Goal: Communication & Community: Answer question/provide support

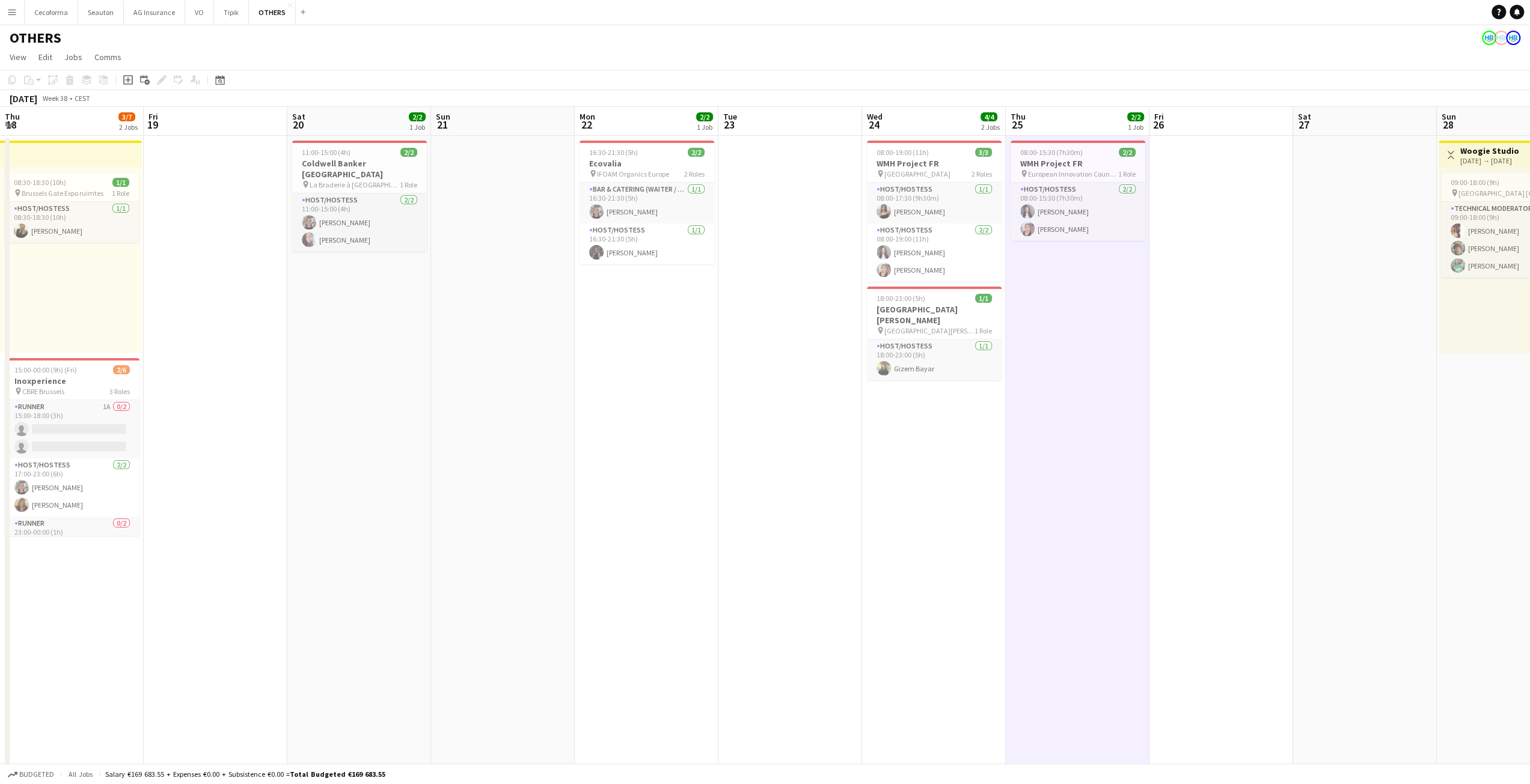
scroll to position [0, 405]
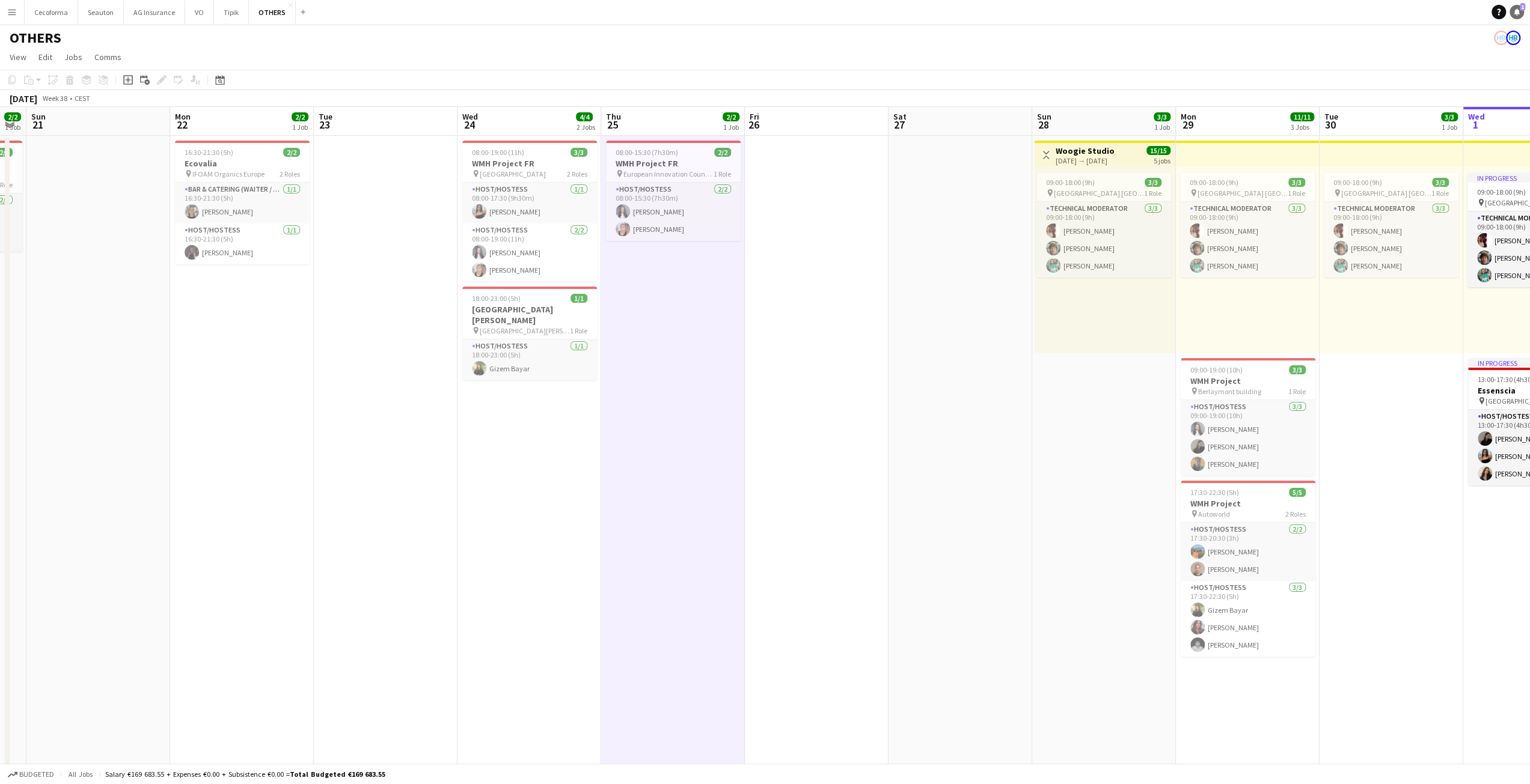
click at [1517, 15] on icon "Notifications" at bounding box center [1517, 12] width 8 height 8
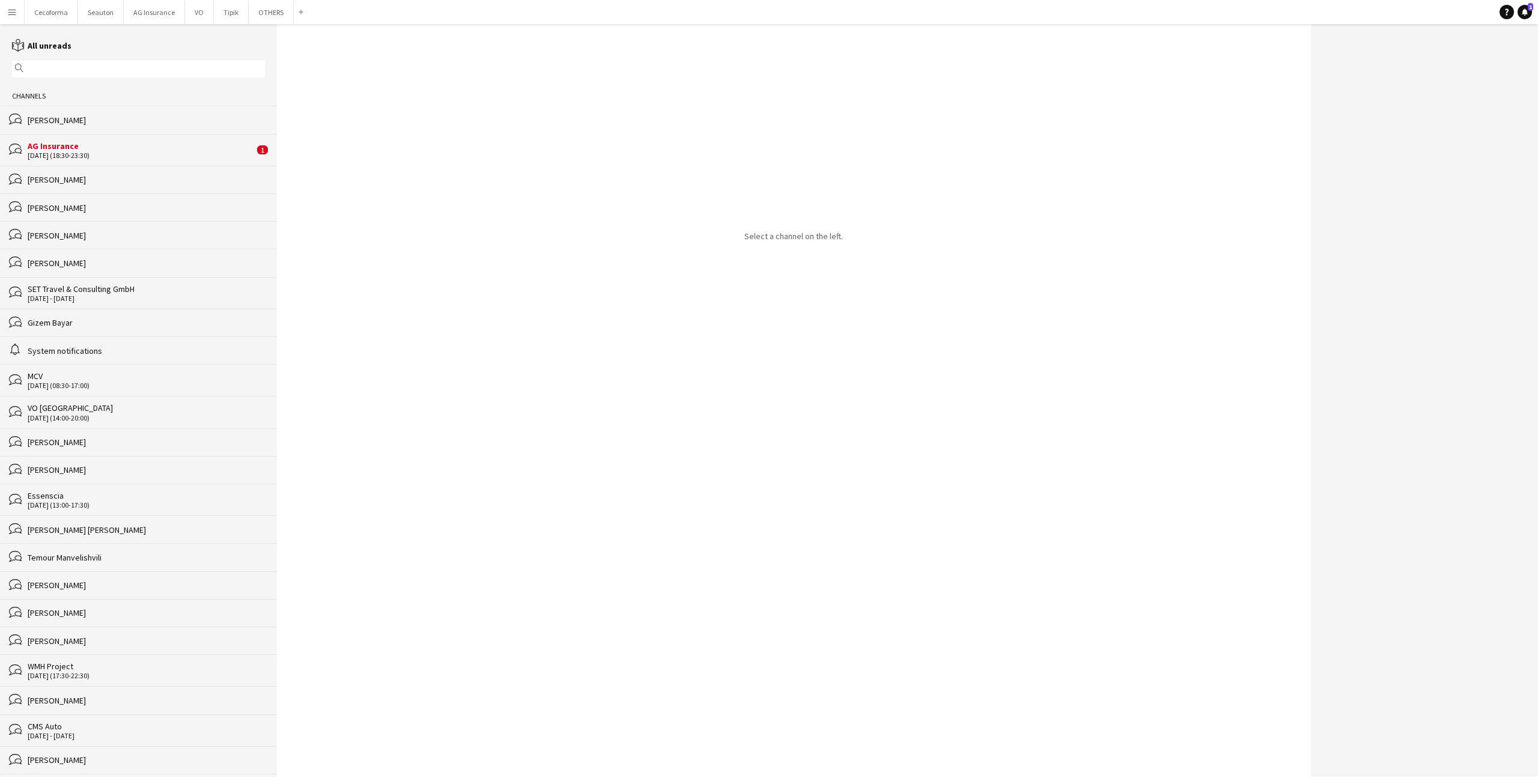
click at [138, 158] on div "[DATE] (18:30-23:30)" at bounding box center [141, 156] width 227 height 8
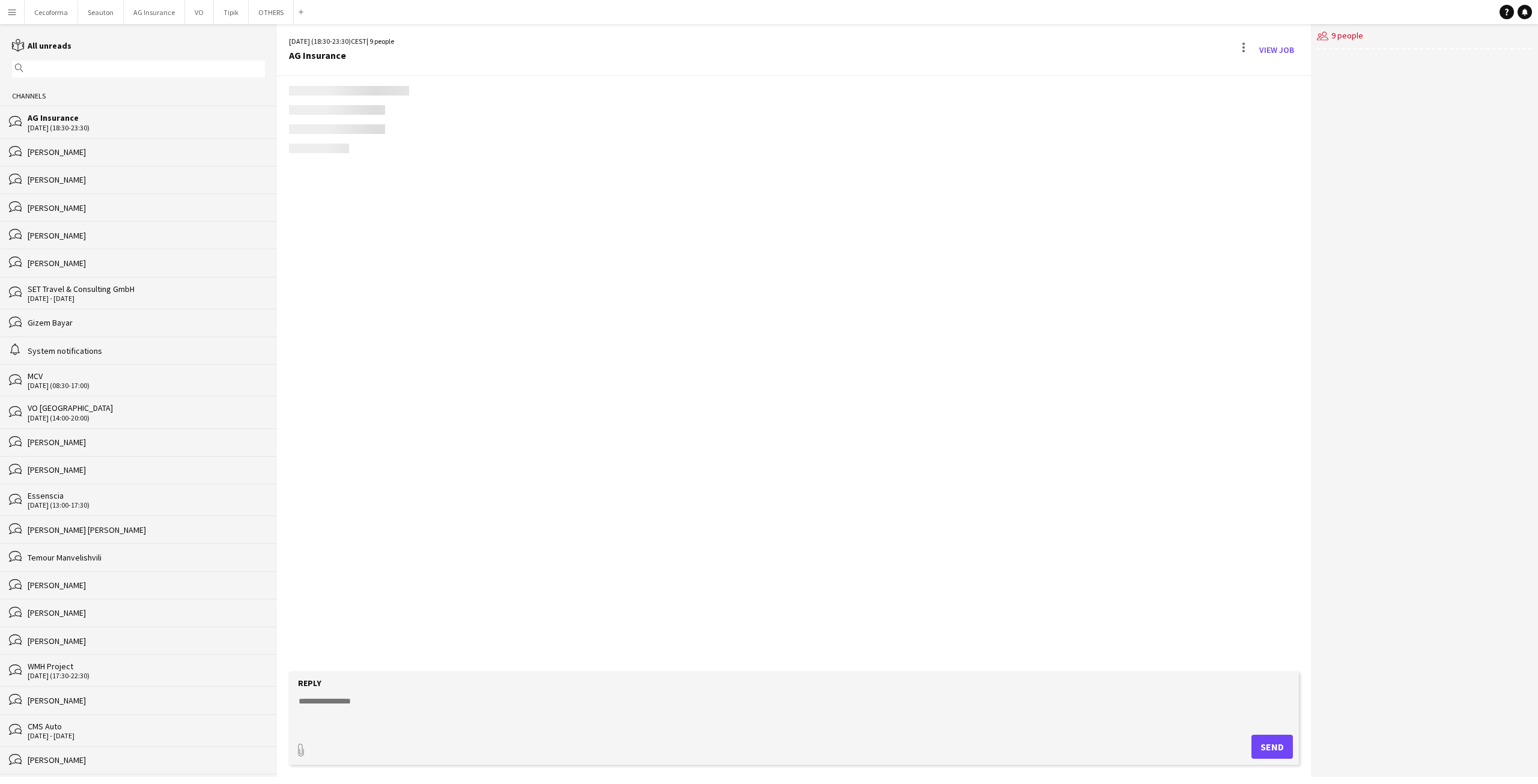
scroll to position [65, 0]
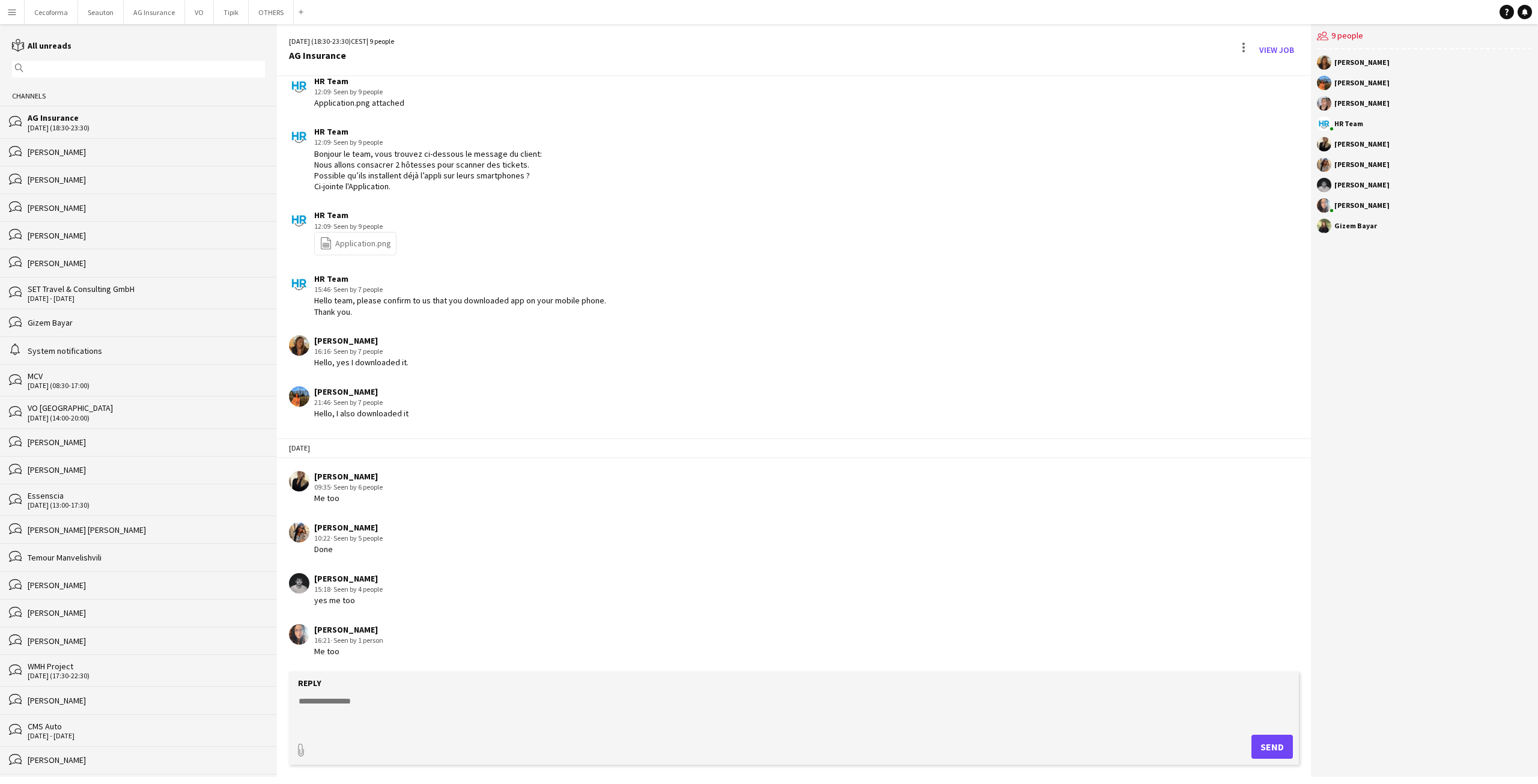
click at [113, 113] on div "AG Insurance" at bounding box center [147, 117] width 238 height 11
click at [102, 154] on div "[PERSON_NAME]" at bounding box center [147, 152] width 238 height 11
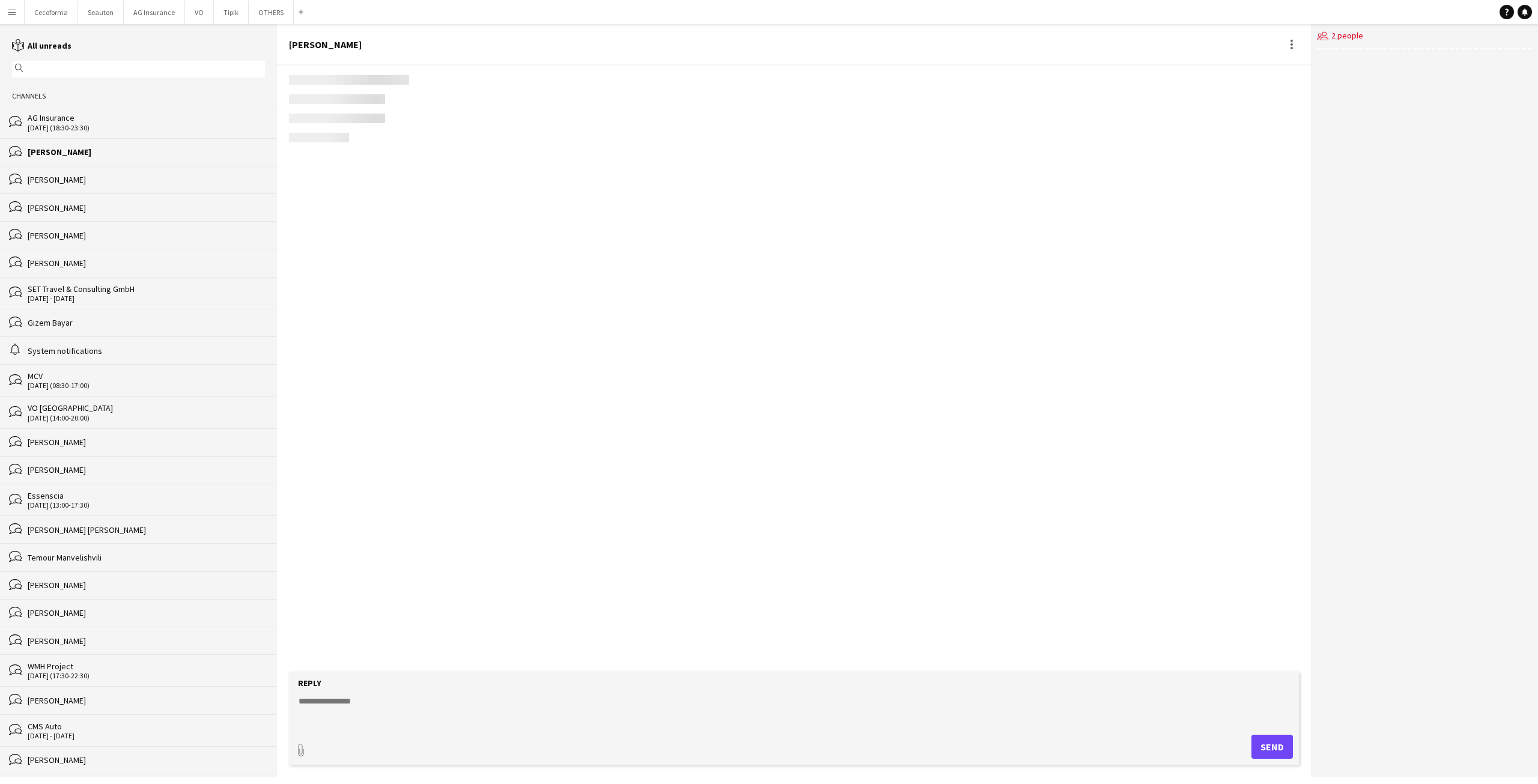
scroll to position [1585, 0]
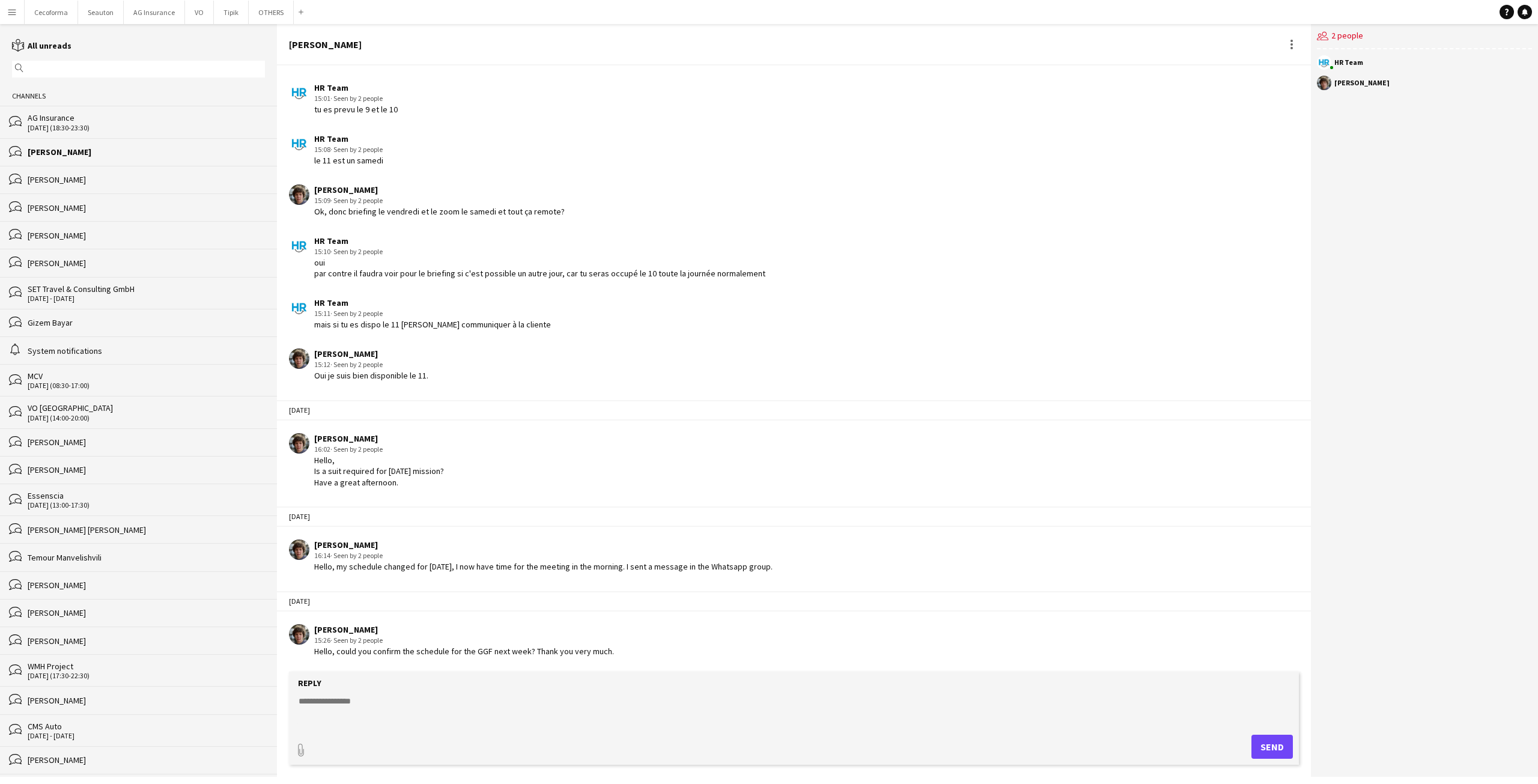
click at [338, 706] on textarea at bounding box center [797, 711] width 998 height 31
click at [298, 701] on textarea "**********" at bounding box center [797, 711] width 998 height 31
click at [323, 702] on textarea "**********" at bounding box center [797, 711] width 998 height 31
type textarea "**********"
click at [1269, 731] on form "**********" at bounding box center [794, 718] width 1010 height 93
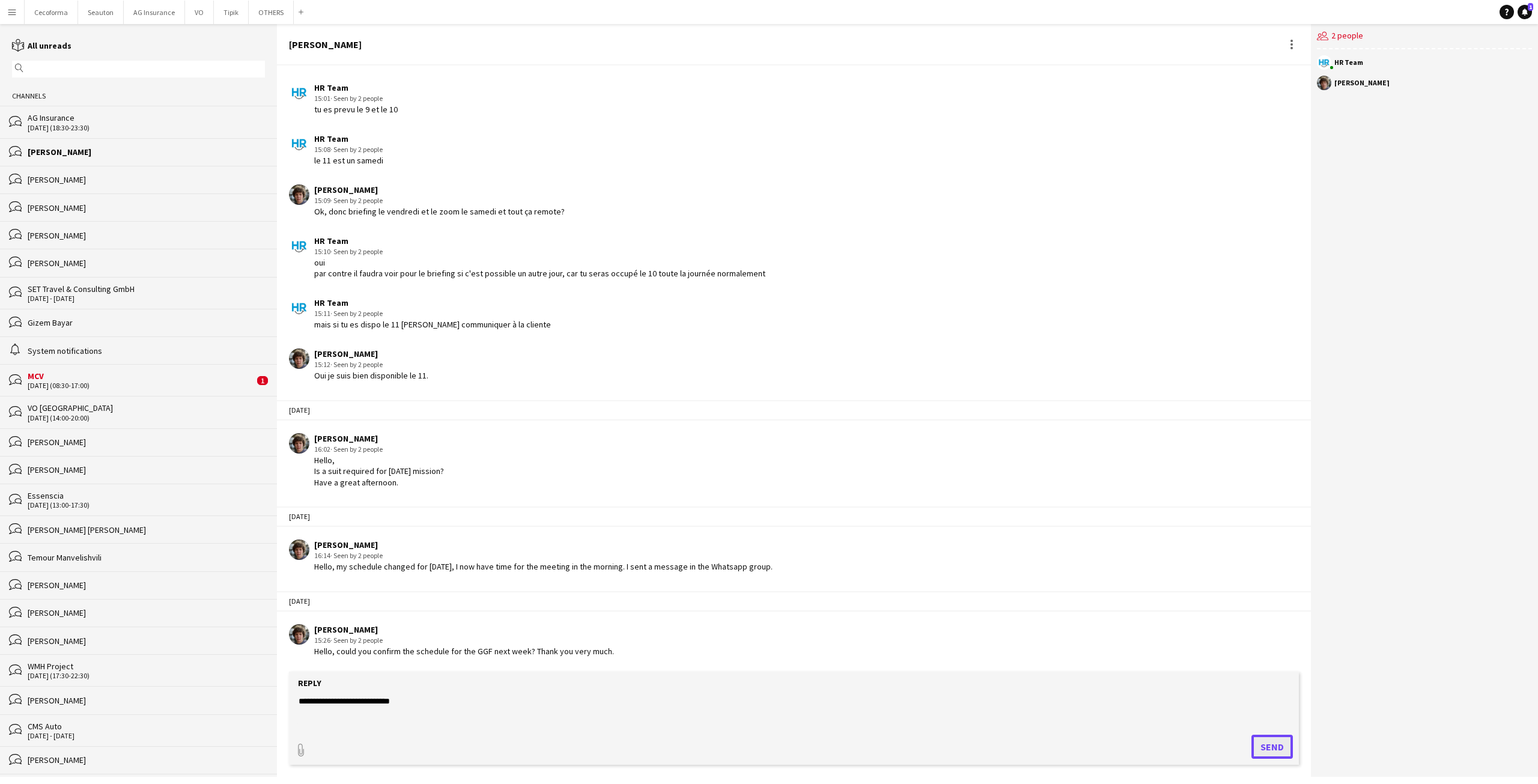
click at [1272, 745] on button "Send" at bounding box center [1272, 747] width 41 height 24
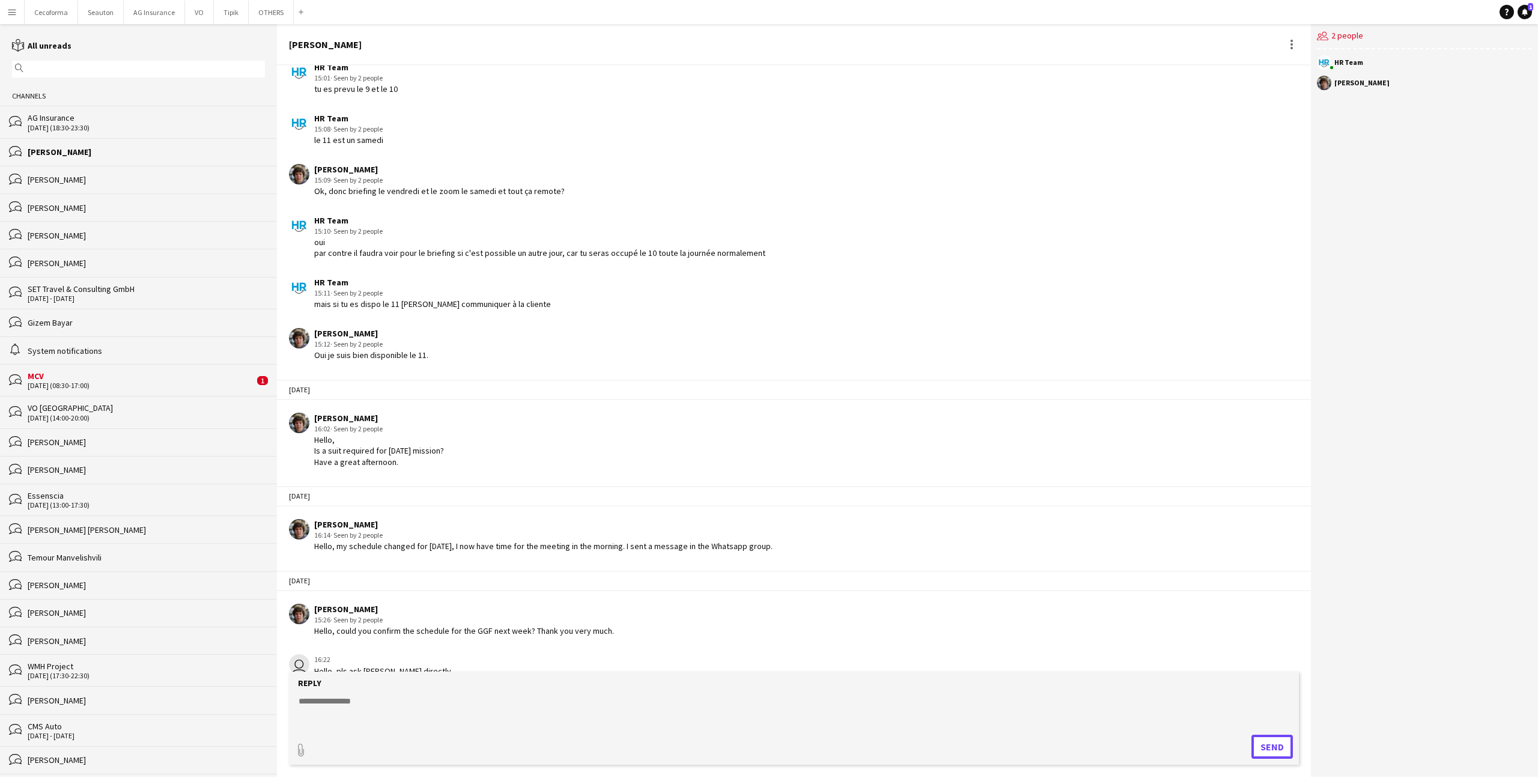
scroll to position [1636, 0]
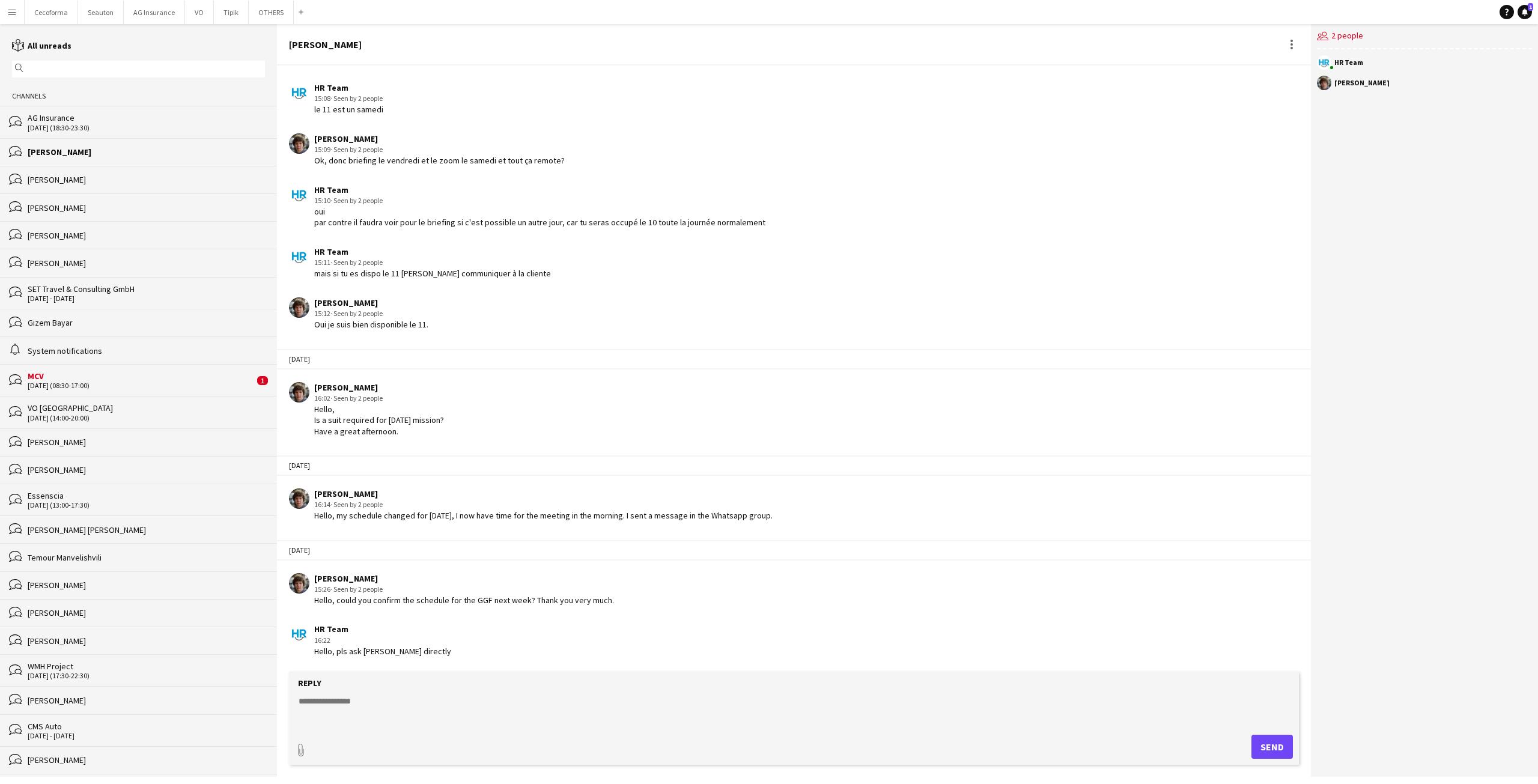
click at [51, 379] on div "MCV" at bounding box center [141, 376] width 227 height 11
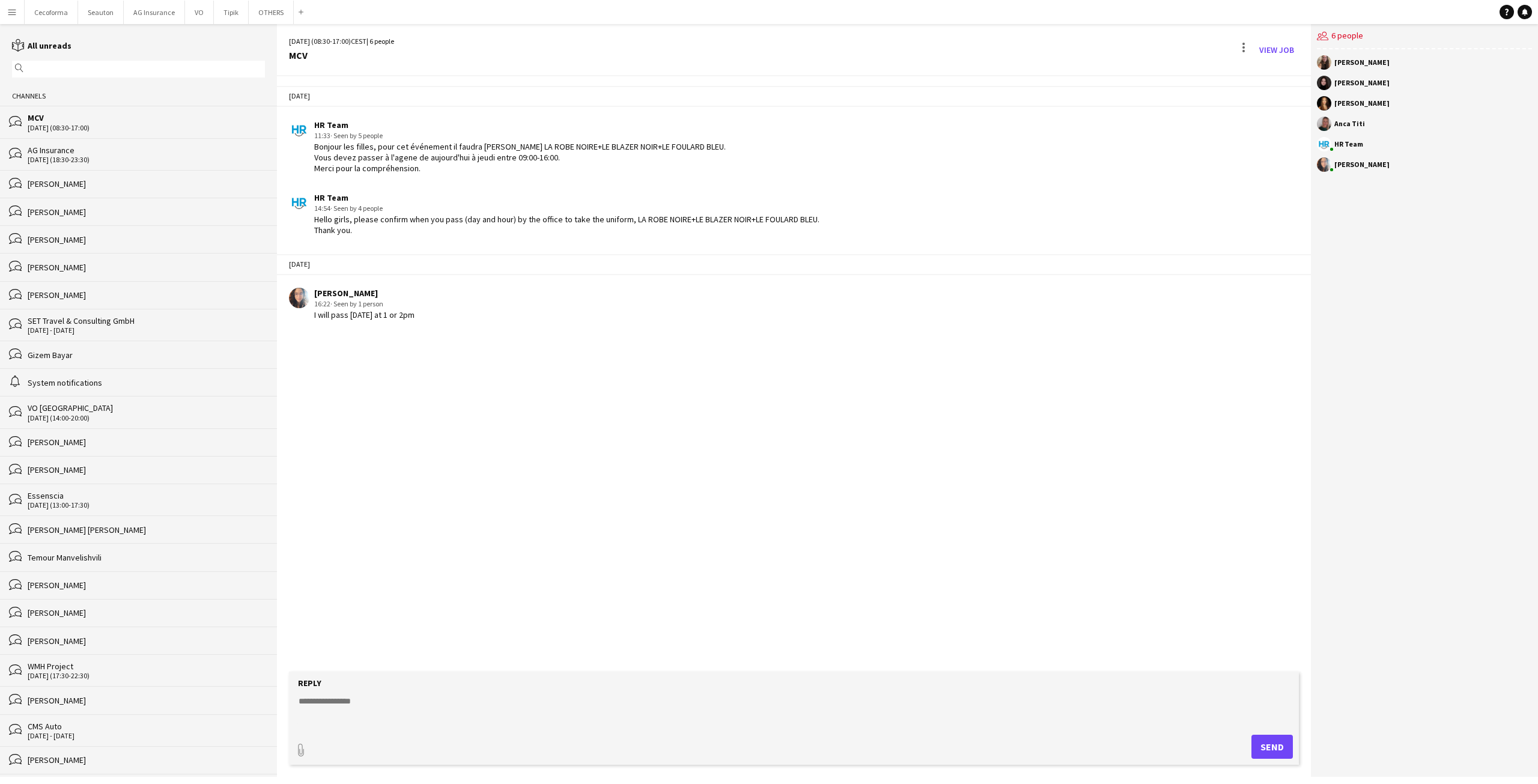
click at [453, 436] on div "[DATE] HR Team 11:33 · Seen by 5 people Bonjour les filles, pour cet événement …" at bounding box center [794, 374] width 1034 height 595
click at [762, 507] on div "[DATE] HR Team 11:33 · Seen by 5 people Bonjour les filles, pour cet événement …" at bounding box center [794, 374] width 1034 height 595
click at [687, 483] on div "[DATE] HR Team 11:33 · Seen by 5 people Bonjour les filles, pour cet événement …" at bounding box center [794, 374] width 1034 height 595
click at [252, 13] on button "OTHERS Close" at bounding box center [271, 13] width 45 height 24
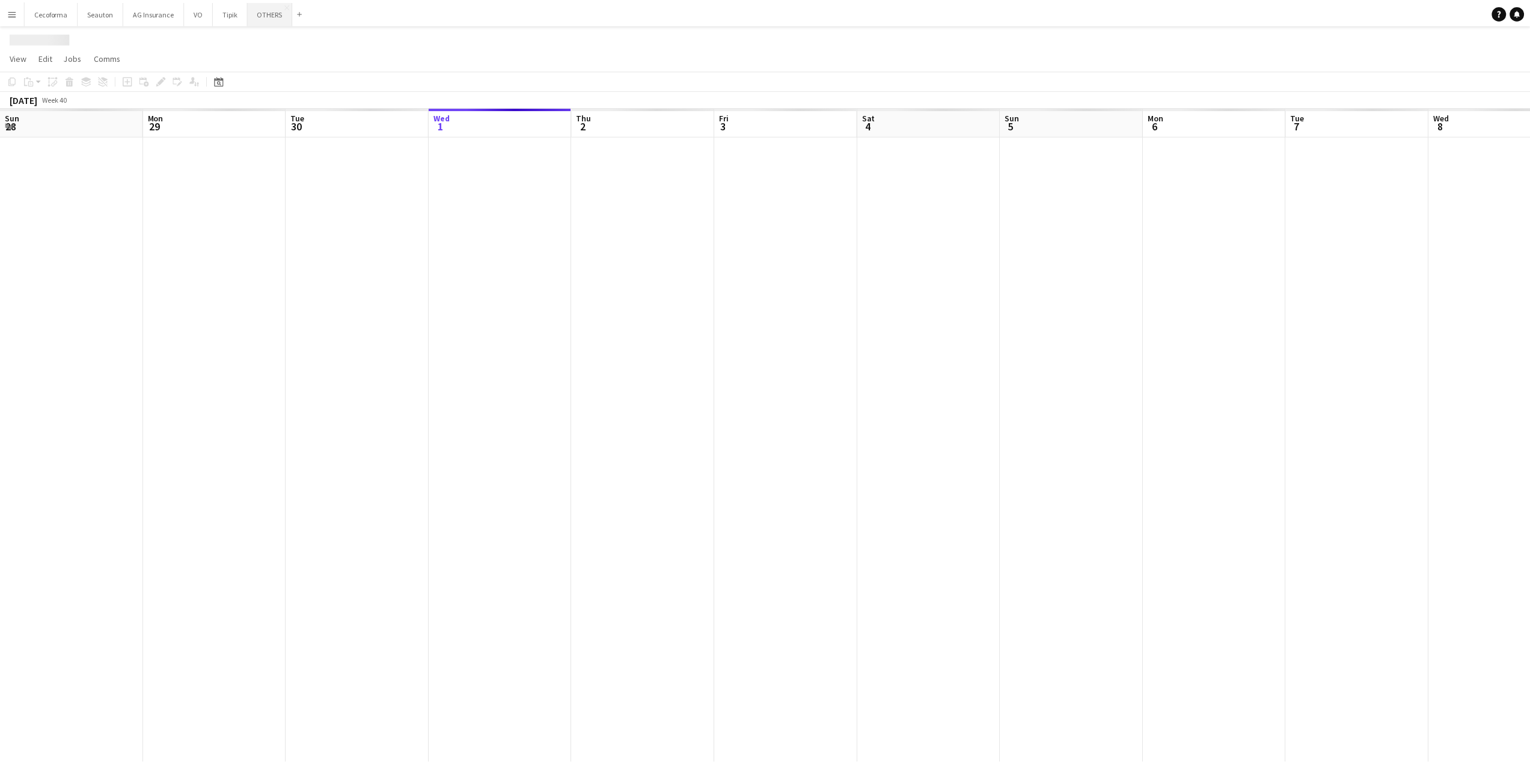
scroll to position [0, 288]
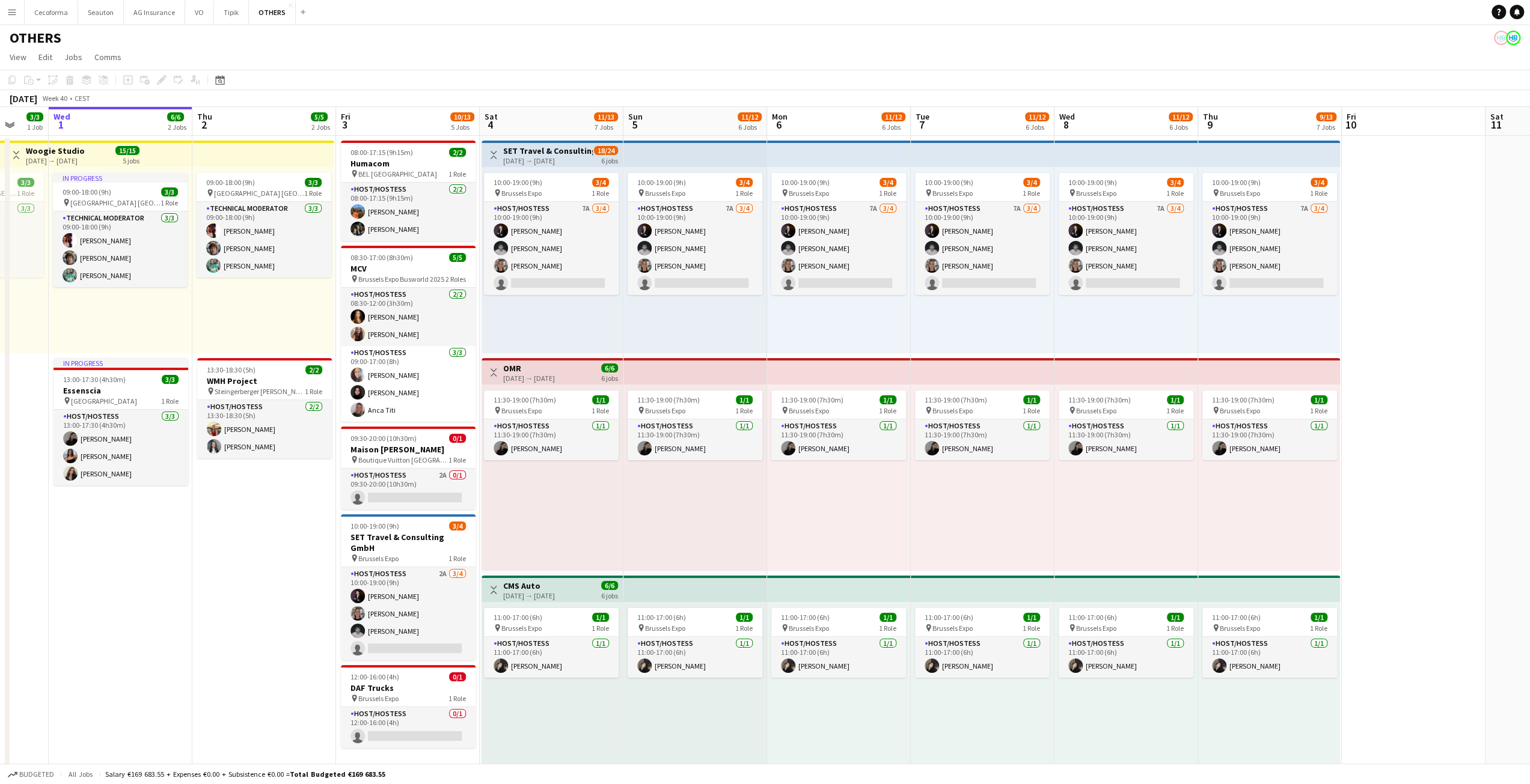
drag, startPoint x: 386, startPoint y: 567, endPoint x: 290, endPoint y: 567, distance: 96.0
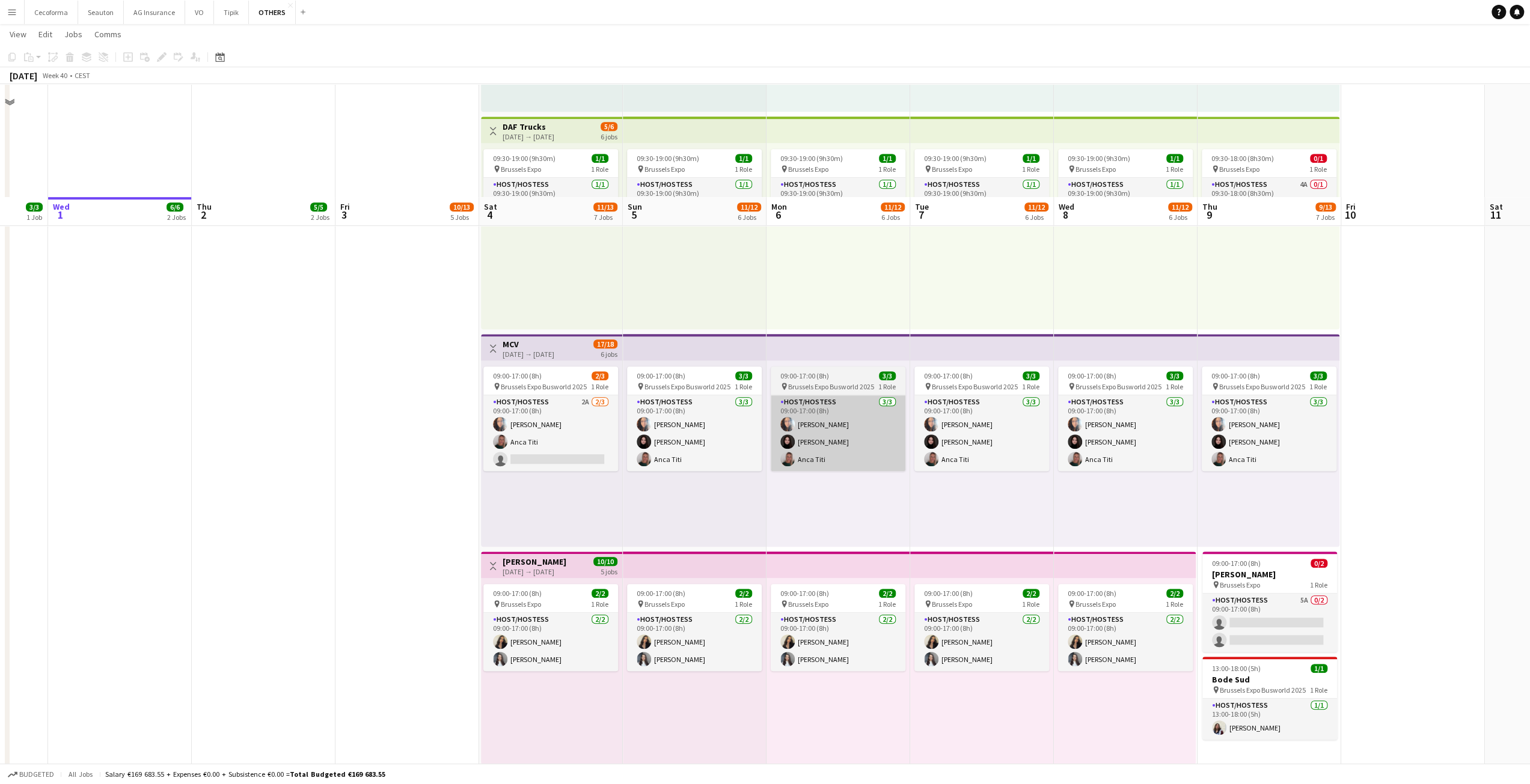
scroll to position [788, 0]
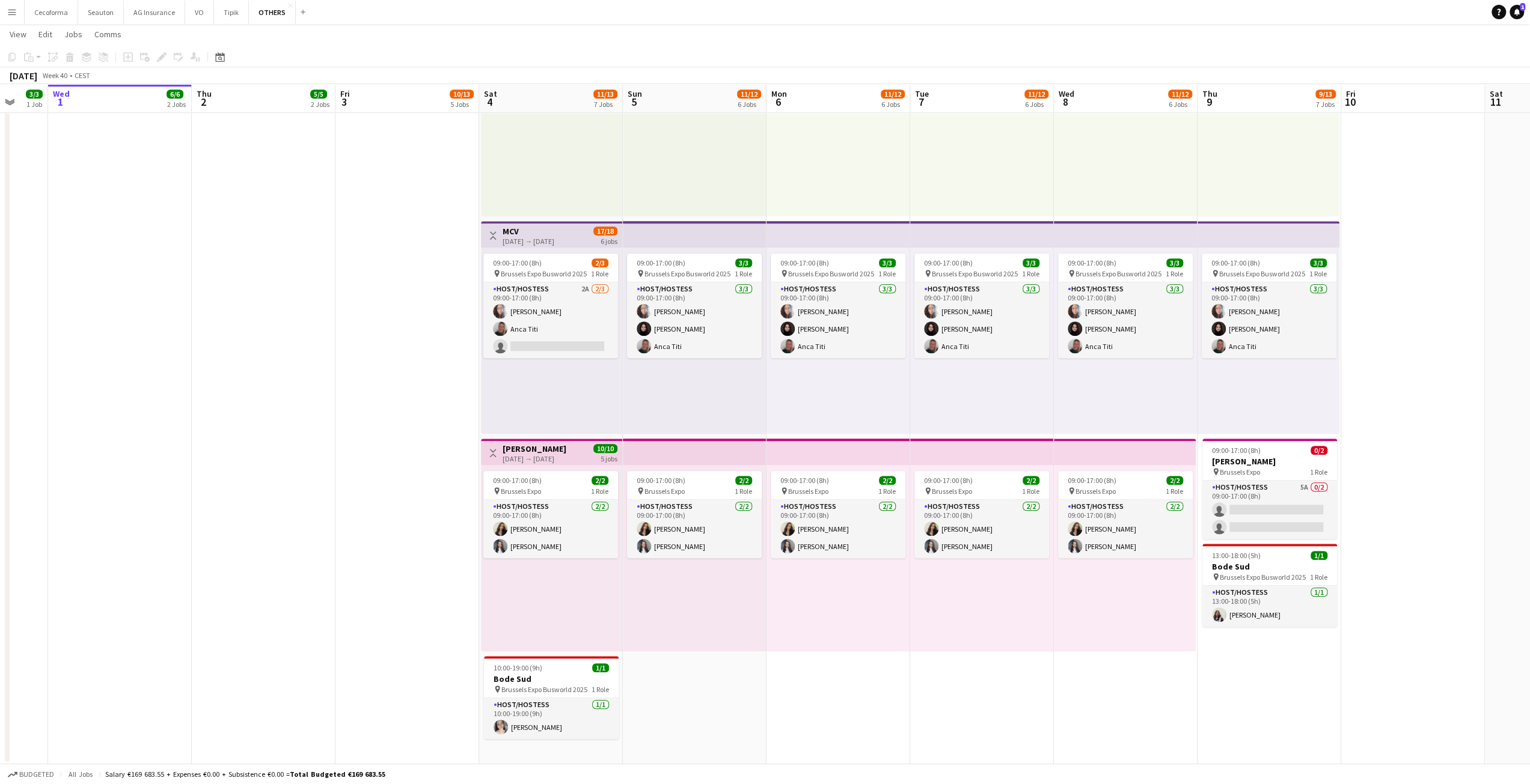
click at [381, 405] on app-date-cell "08:00-17:15 (9h15m) 2/2 Humacom pin BEL Brussels 1 Role Host/Hostess [DATE] 08:…" at bounding box center [407, 56] width 143 height 1418
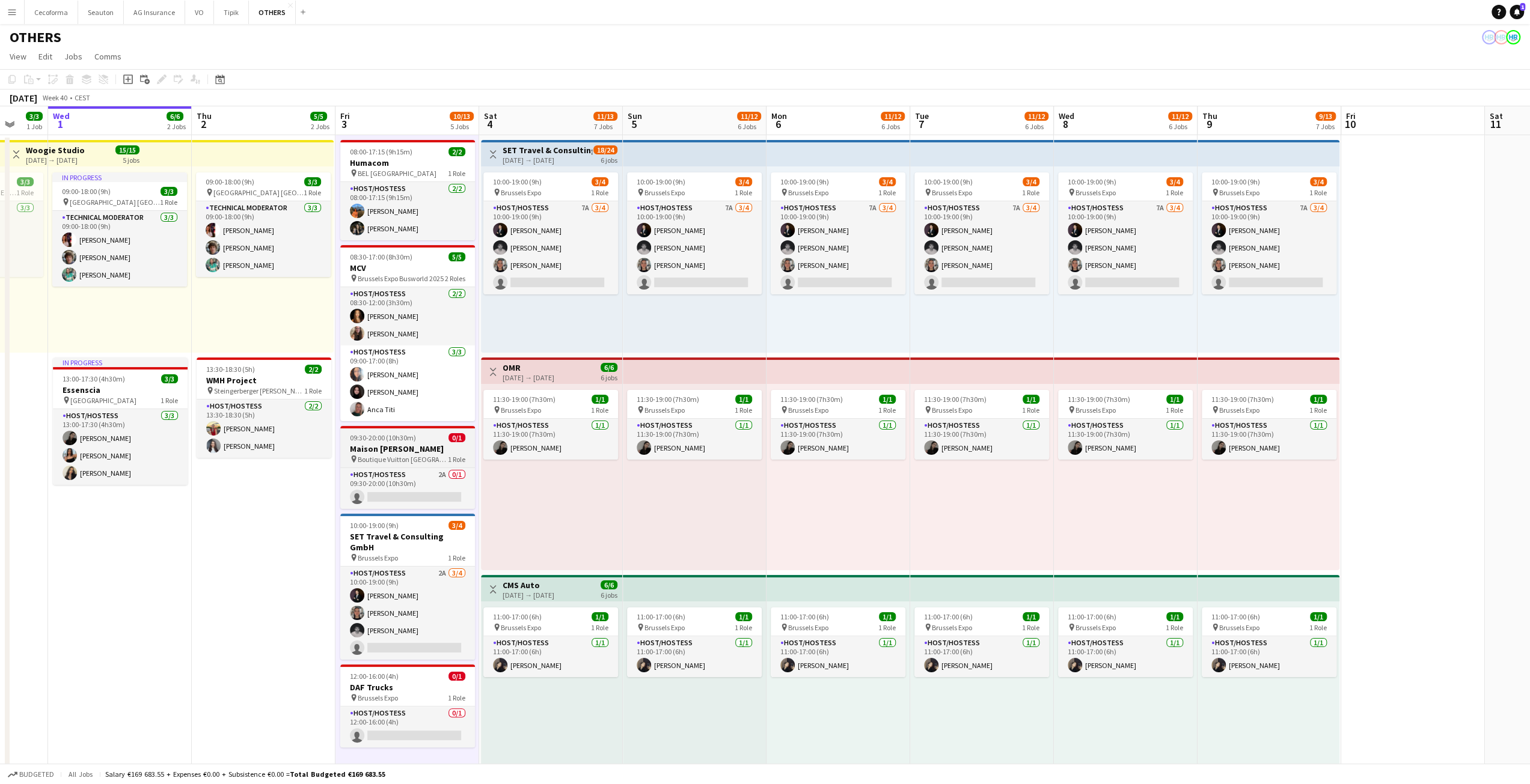
scroll to position [0, 0]
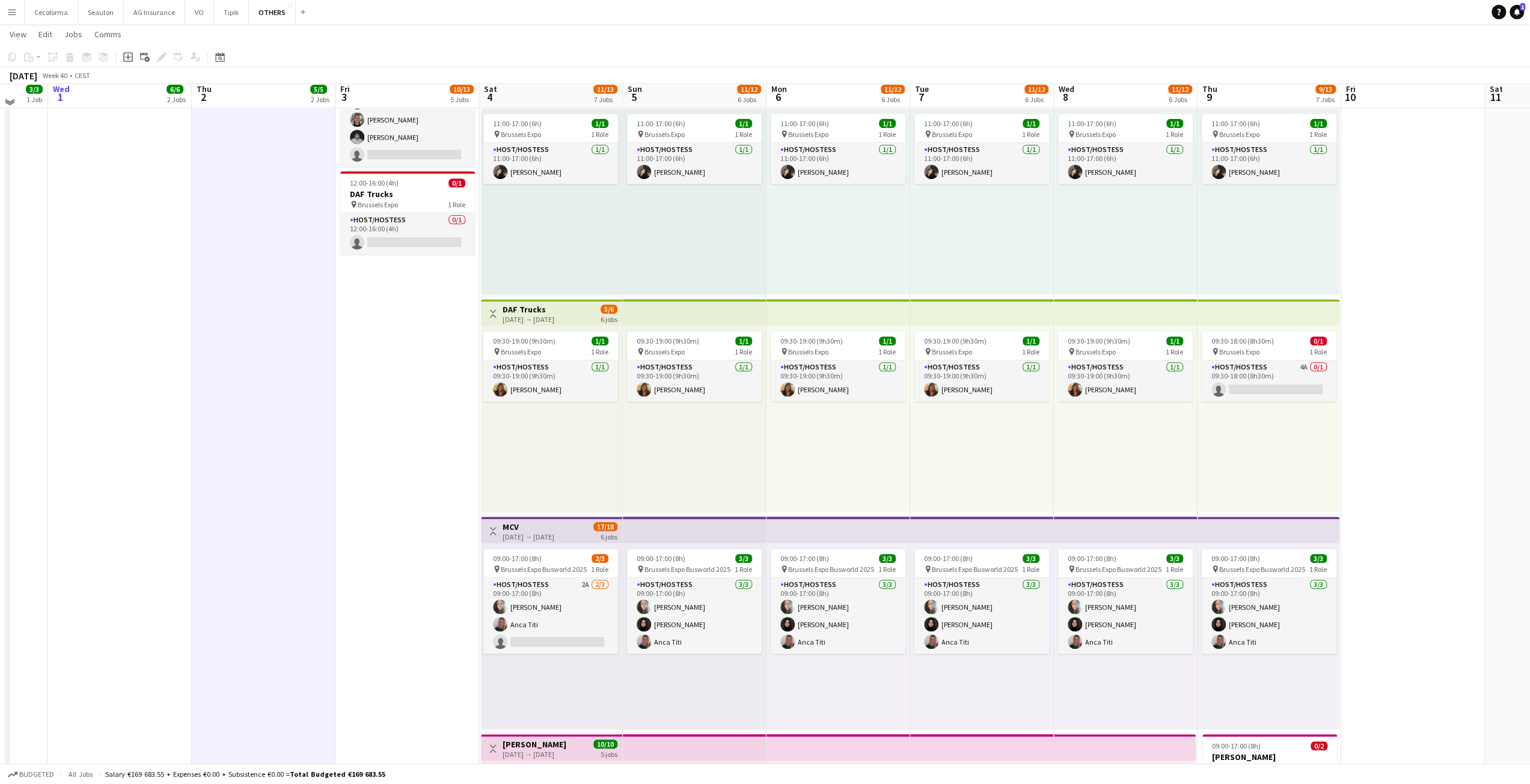
scroll to position [488, 0]
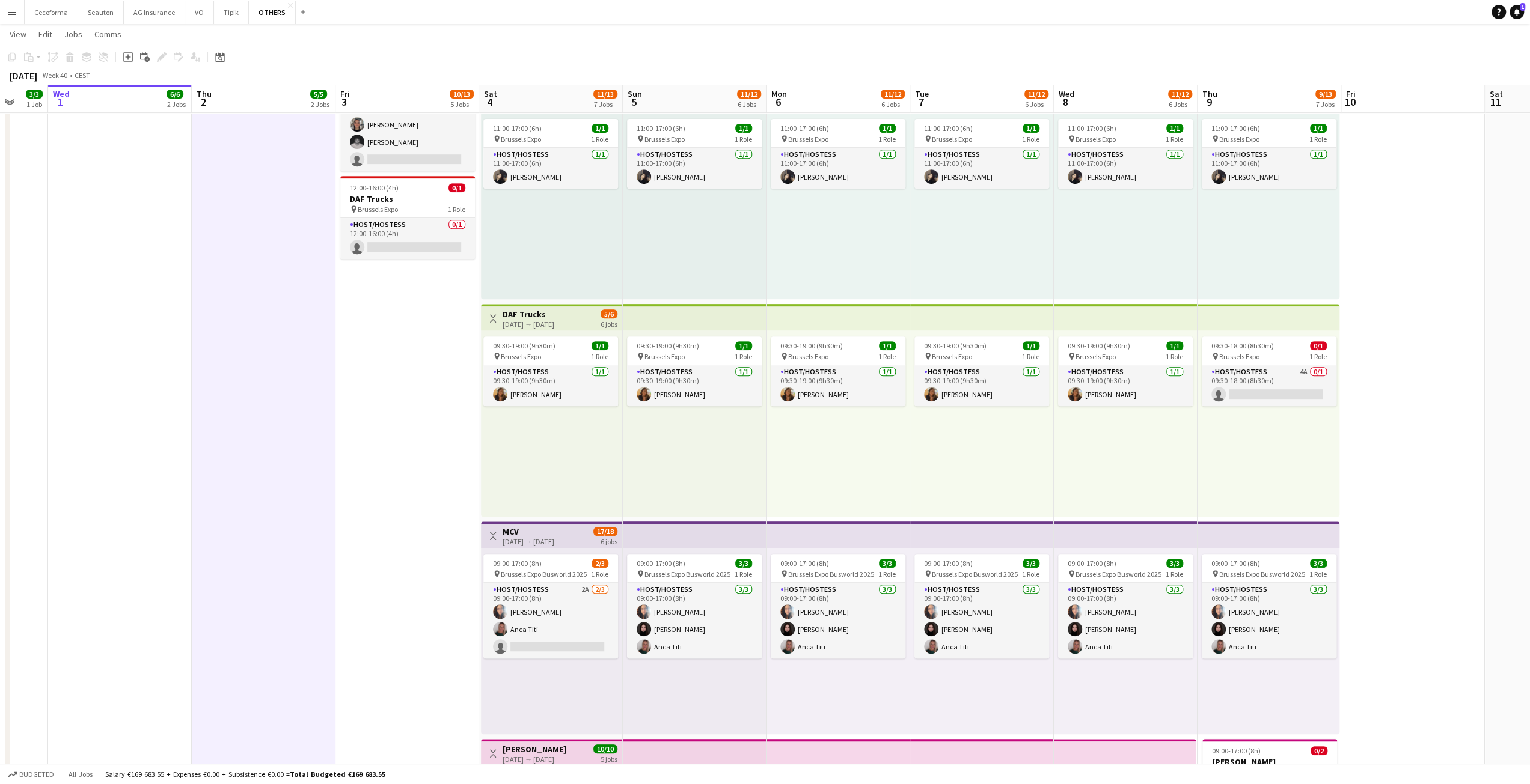
click at [348, 524] on app-date-cell "08:00-17:15 (9h15m) 2/2 Humacom pin BEL Brussels 1 Role Host/Hostess [DATE] 08:…" at bounding box center [407, 356] width 143 height 1418
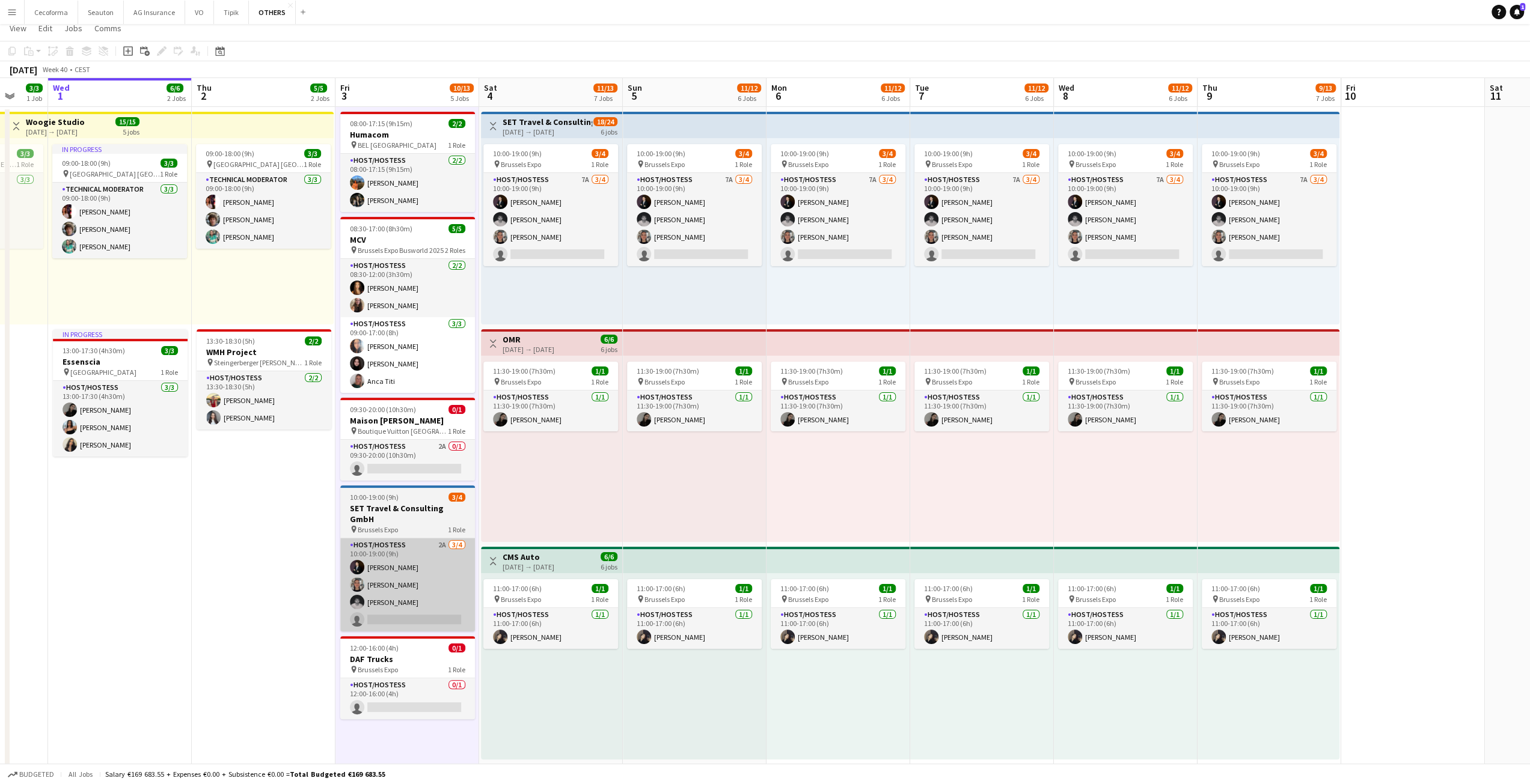
scroll to position [0, 0]
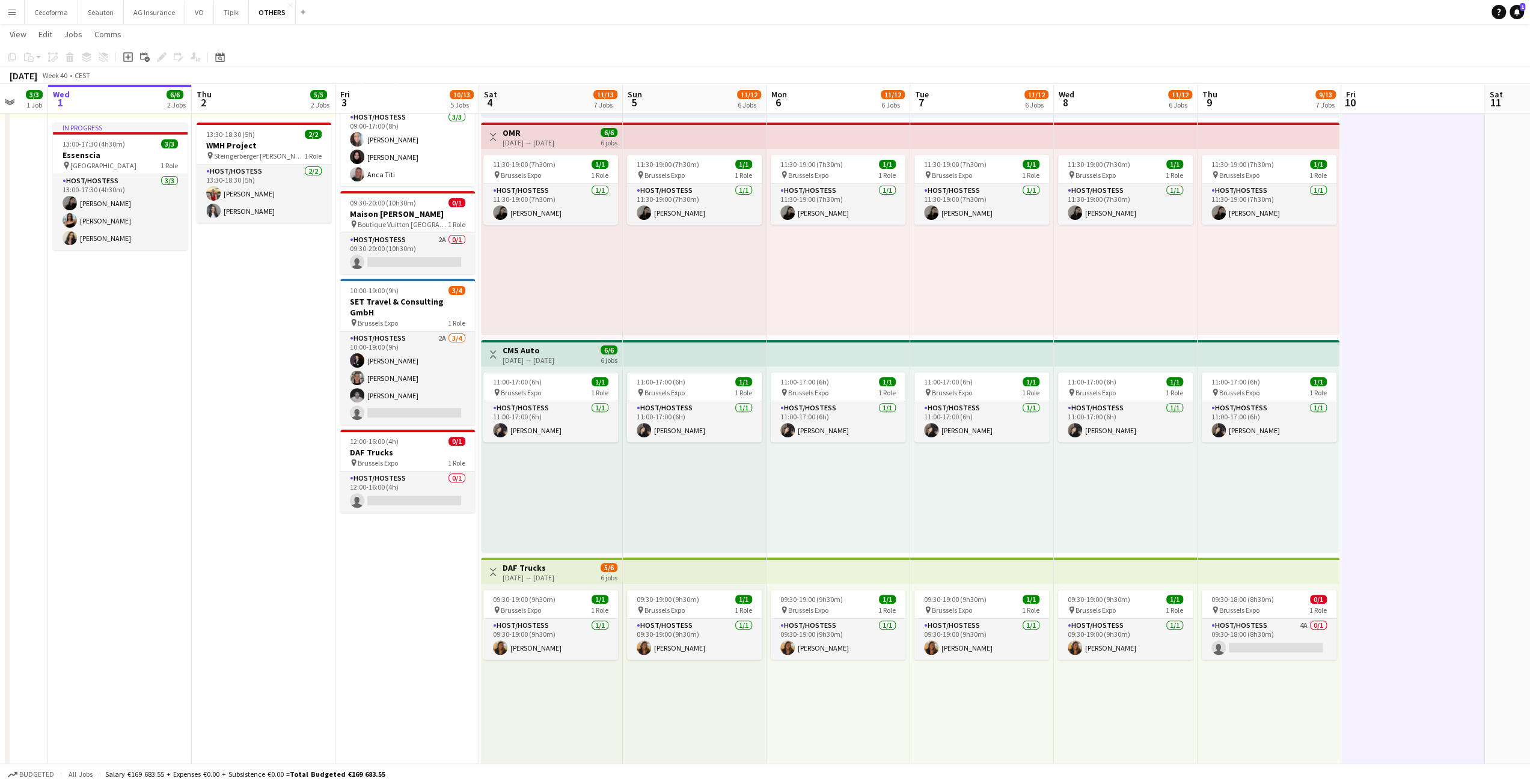
scroll to position [240, 0]
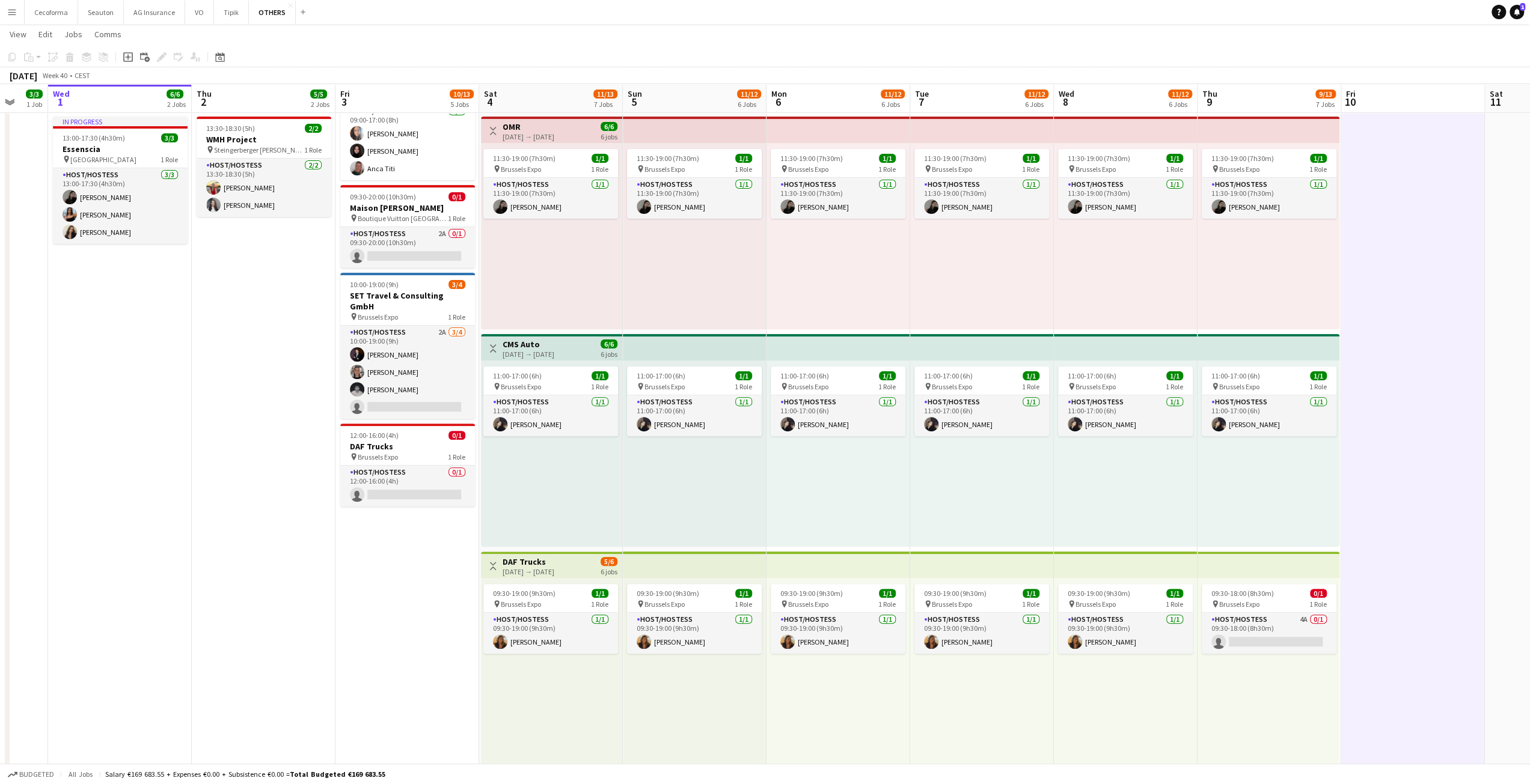
click at [1436, 631] on app-date-cell at bounding box center [1413, 604] width 143 height 1418
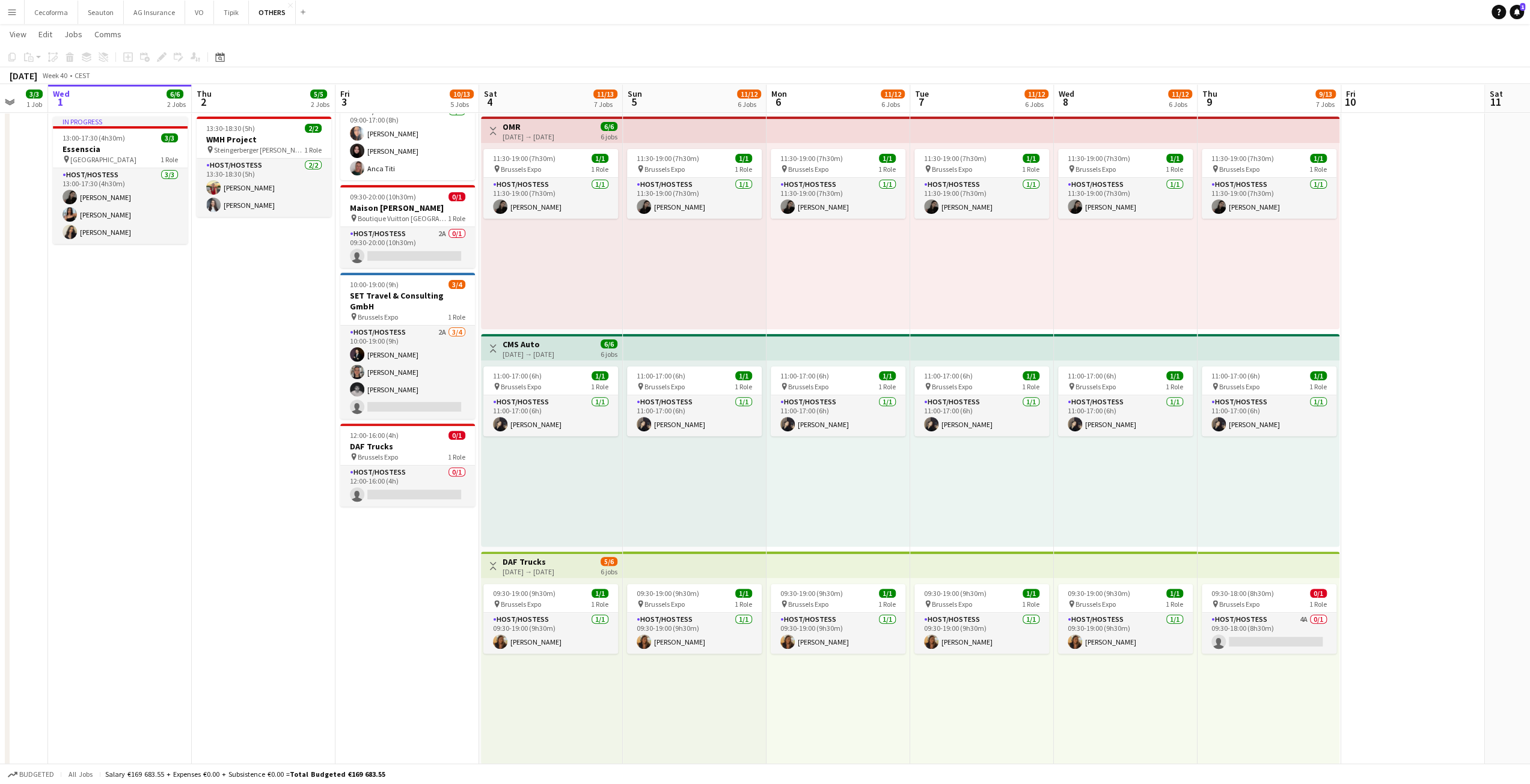
click at [1386, 325] on app-date-cell at bounding box center [1413, 604] width 143 height 1418
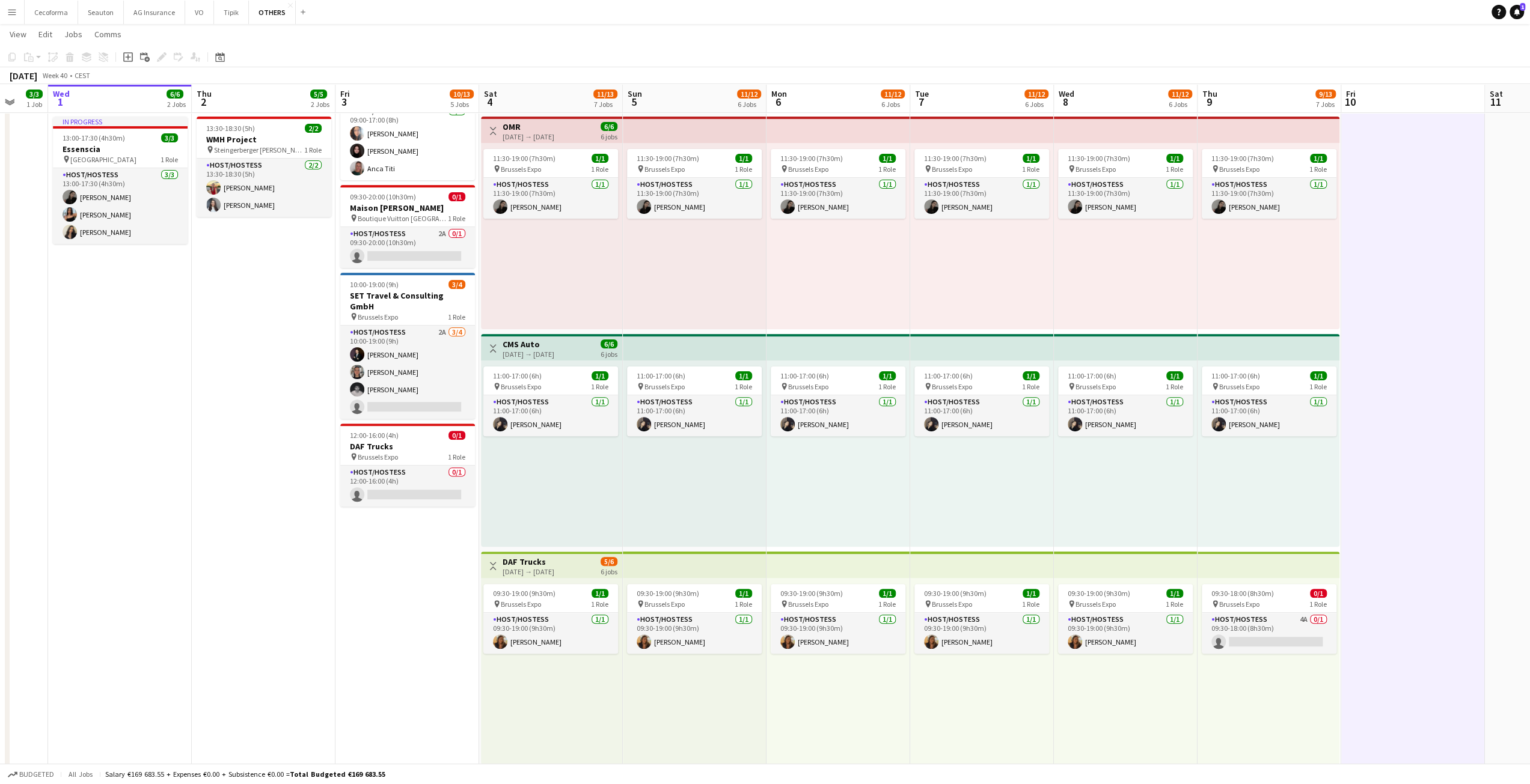
click at [392, 672] on app-date-cell "08:00-17:15 (9h15m) 2/2 Humacom pin BEL Brussels 1 Role Host/Hostess [DATE] 08:…" at bounding box center [407, 604] width 143 height 1418
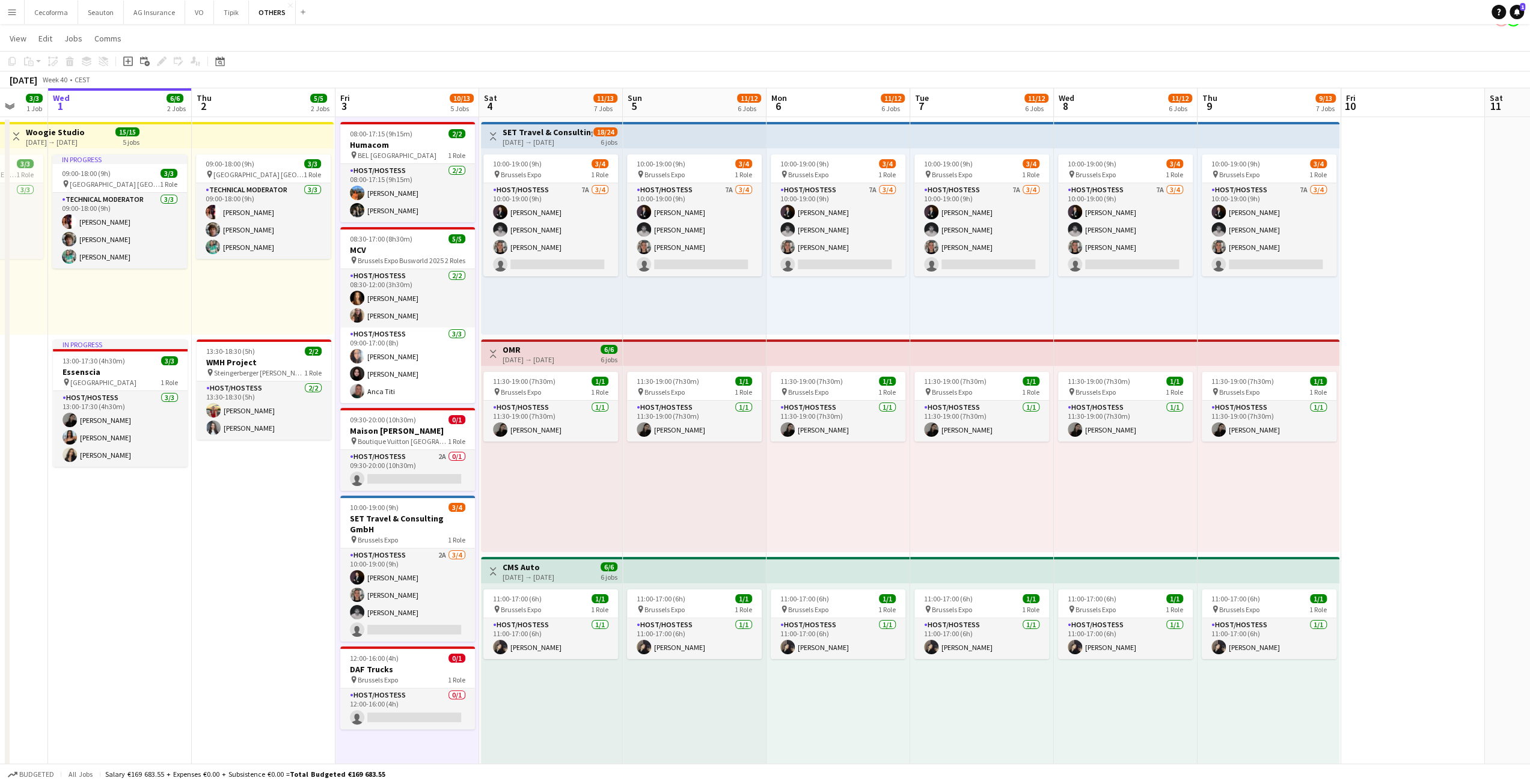
scroll to position [0, 0]
